Goal: Information Seeking & Learning: Learn about a topic

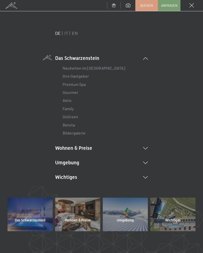
click at [69, 110] on link "Family" at bounding box center [68, 108] width 11 height 5
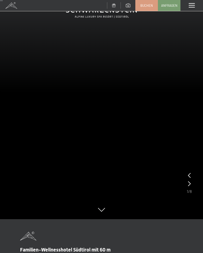
scroll to position [32, 0]
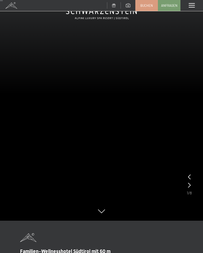
click at [185, 186] on video at bounding box center [101, 94] width 203 height 253
click at [190, 182] on icon at bounding box center [189, 184] width 3 height 5
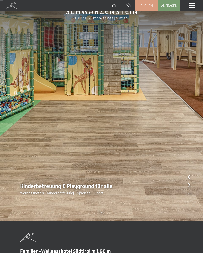
click at [189, 186] on icon at bounding box center [188, 184] width 3 height 5
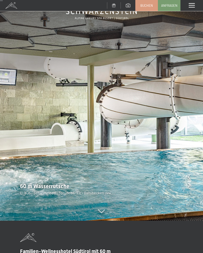
click at [187, 185] on icon at bounding box center [188, 184] width 3 height 5
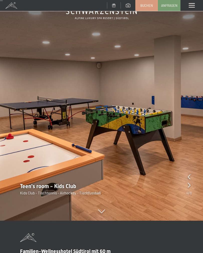
click at [184, 179] on img at bounding box center [101, 94] width 203 height 253
click at [188, 176] on icon at bounding box center [188, 176] width 3 height 5
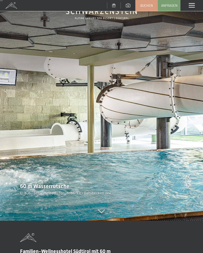
click at [189, 185] on icon at bounding box center [188, 184] width 3 height 5
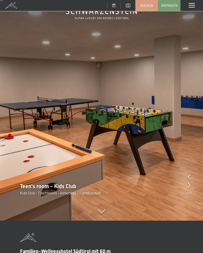
click at [185, 186] on div "Teen's room - Kids Club Kids Club - Tischtennis - Airhockey - Tischfussball" at bounding box center [101, 188] width 203 height 13
click at [190, 184] on icon at bounding box center [188, 184] width 3 height 5
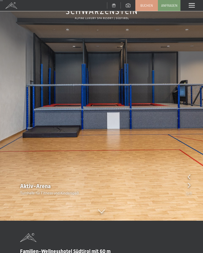
click at [188, 185] on icon at bounding box center [188, 184] width 3 height 5
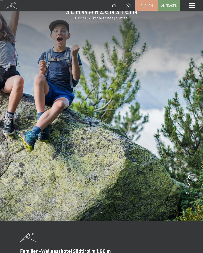
click at [188, 187] on icon at bounding box center [188, 184] width 3 height 5
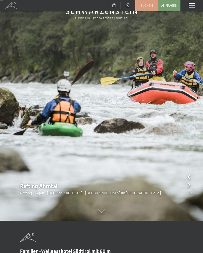
click at [188, 185] on icon at bounding box center [188, 184] width 3 height 5
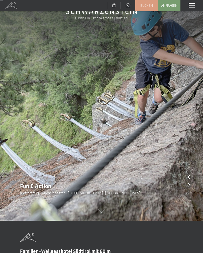
click at [193, 185] on div "Fun & Action Klettersteig - Alpine coaster - [GEOGRAPHIC_DATA] -[GEOGRAPHIC_DAT…" at bounding box center [101, 188] width 203 height 13
click at [185, 186] on div "Fun & Action Klettersteig - Alpine coaster - [GEOGRAPHIC_DATA] -[GEOGRAPHIC_DAT…" at bounding box center [101, 188] width 203 height 13
click at [184, 182] on img at bounding box center [101, 94] width 203 height 253
click at [184, 174] on img at bounding box center [101, 94] width 203 height 253
click at [189, 177] on icon at bounding box center [188, 176] width 3 height 5
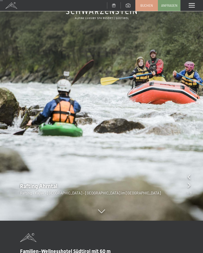
click at [188, 177] on icon at bounding box center [188, 176] width 3 height 5
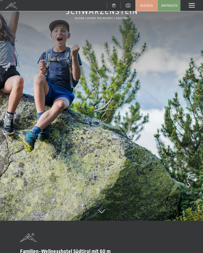
click at [188, 176] on icon at bounding box center [188, 176] width 3 height 5
